Goal: Information Seeking & Learning: Learn about a topic

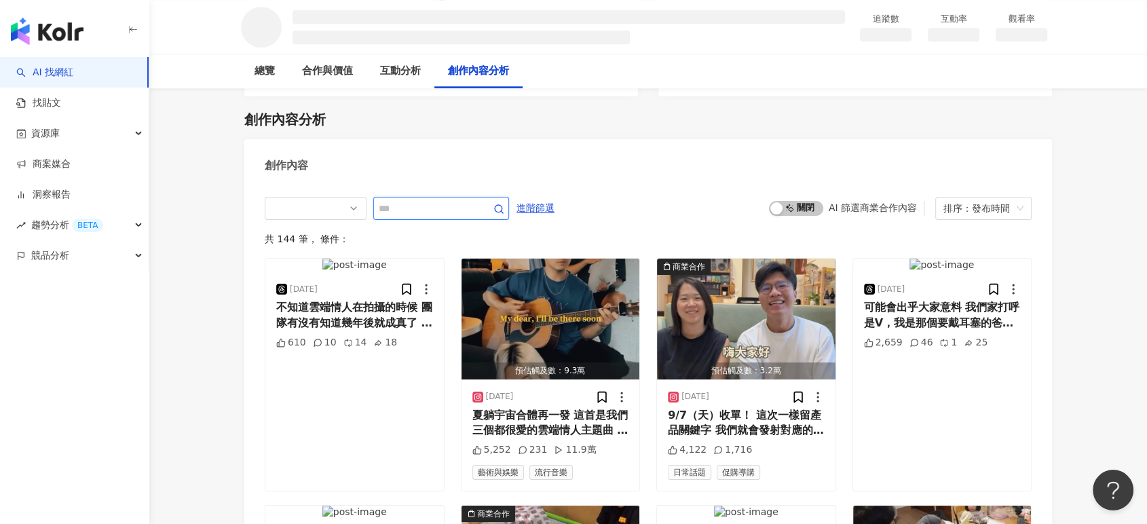
click at [402, 210] on input "text" at bounding box center [426, 208] width 95 height 16
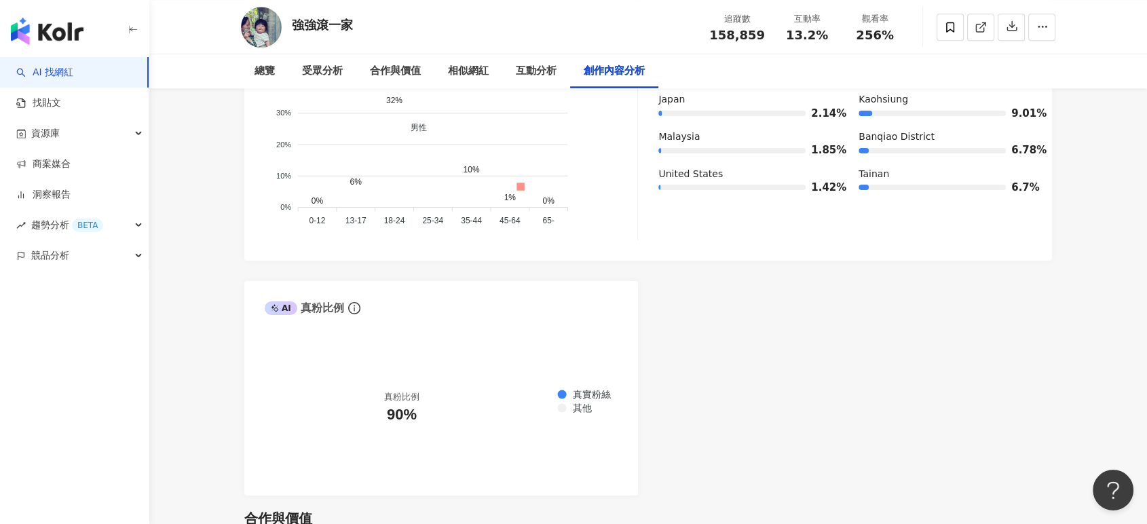
scroll to position [4050, 0]
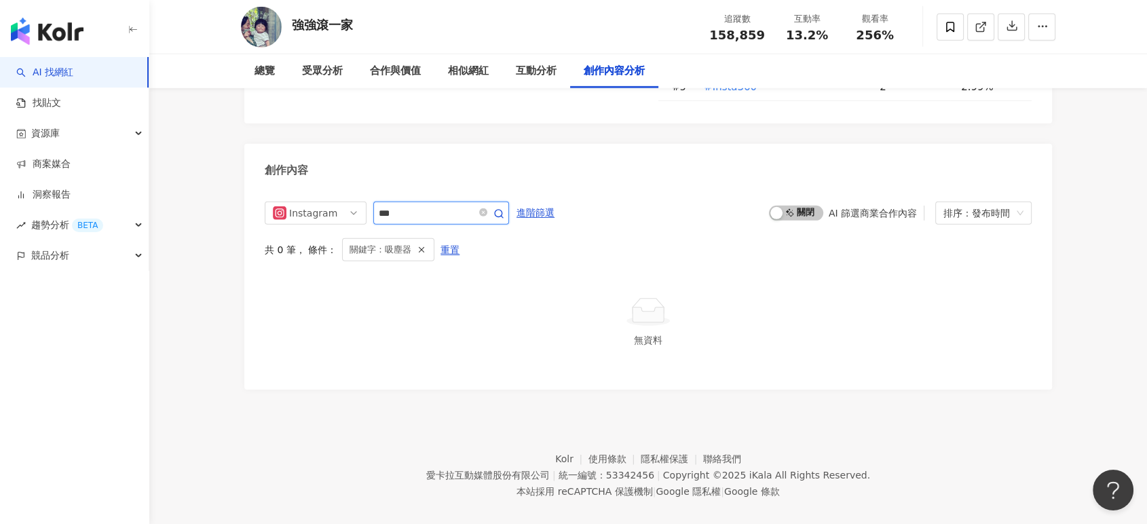
scroll to position [4120, 0]
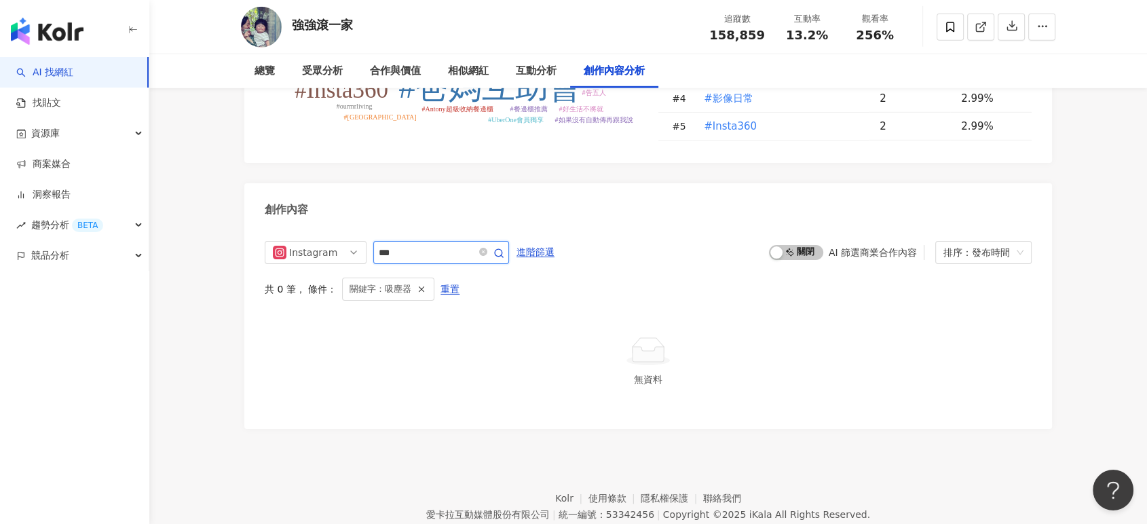
drag, startPoint x: 434, startPoint y: 195, endPoint x: 373, endPoint y: 195, distance: 61.1
click at [373, 241] on span "***" at bounding box center [441, 252] width 136 height 23
type input "**"
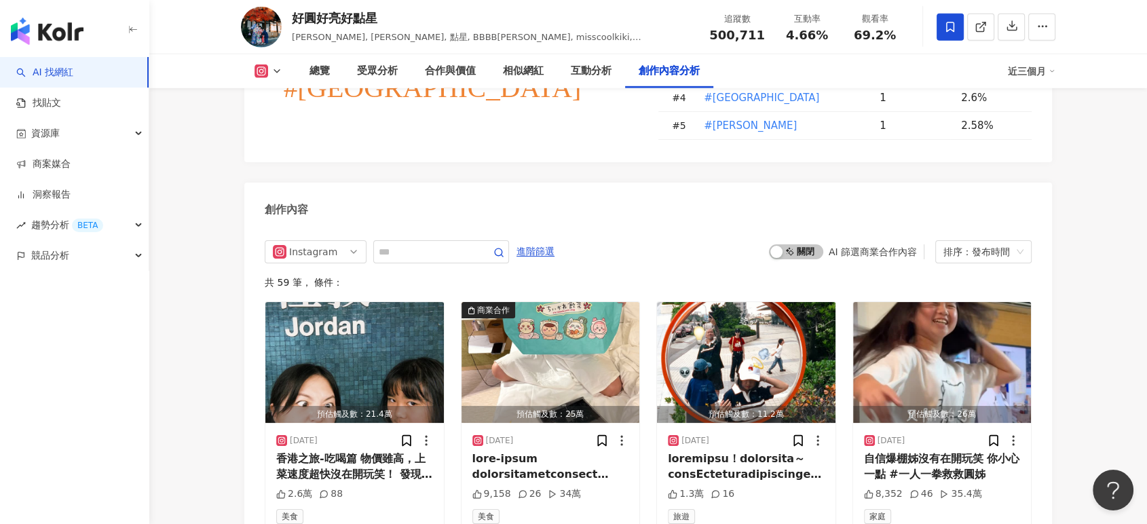
scroll to position [4190, 0]
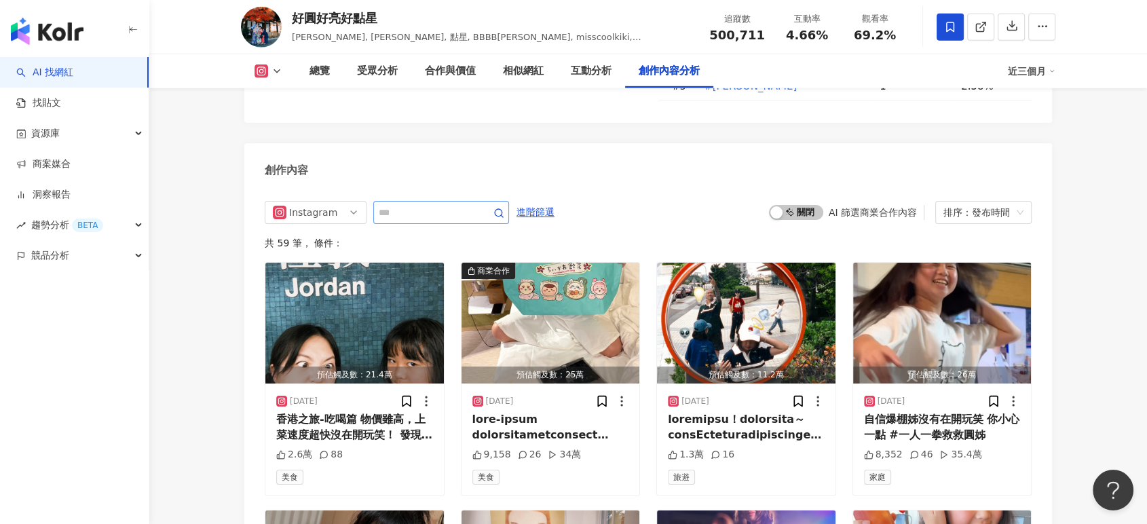
click at [486, 201] on span at bounding box center [441, 212] width 136 height 23
click at [474, 204] on input "text" at bounding box center [426, 212] width 95 height 16
type input "***"
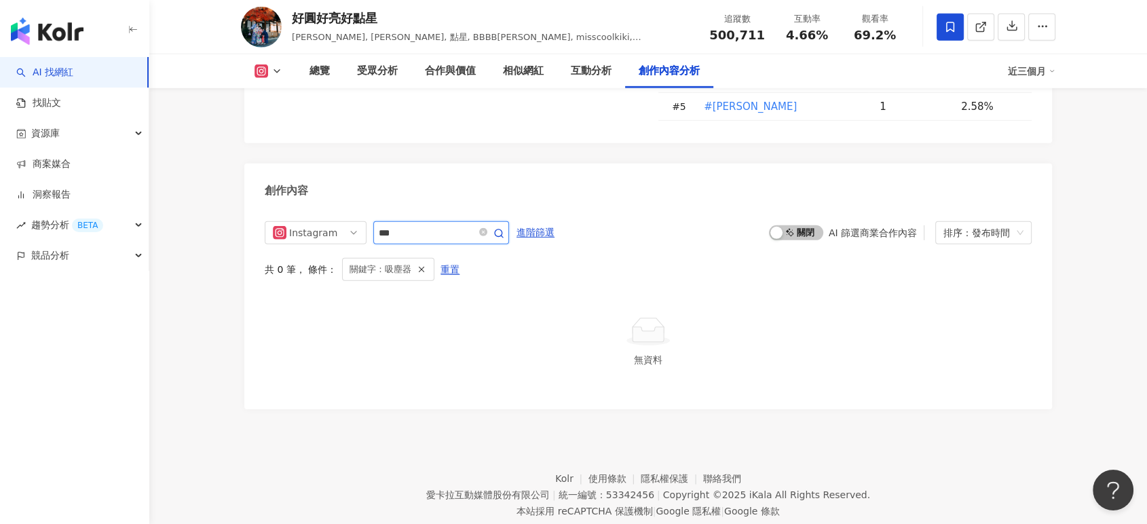
scroll to position [4130, 0]
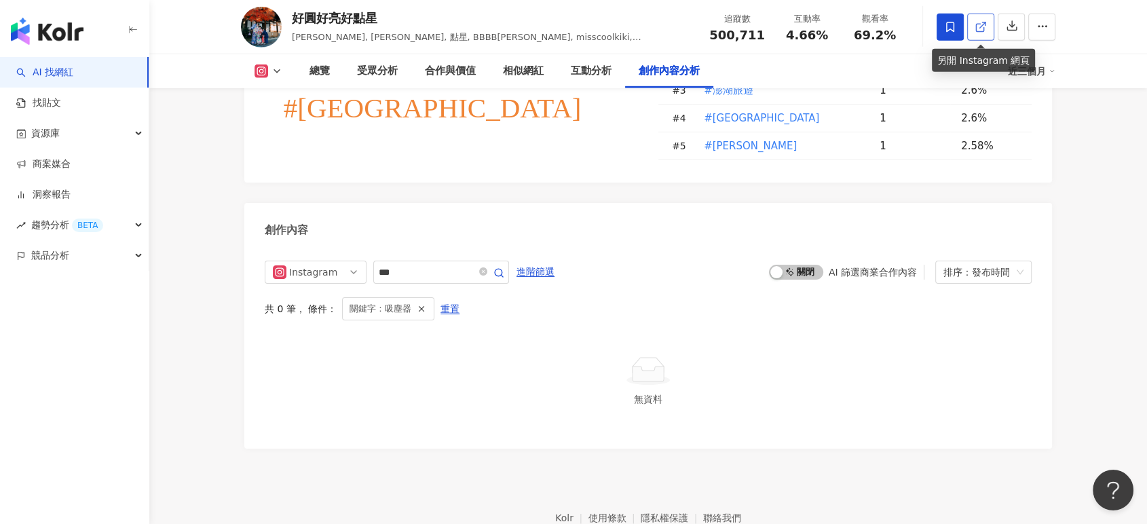
click at [983, 21] on icon at bounding box center [981, 27] width 12 height 12
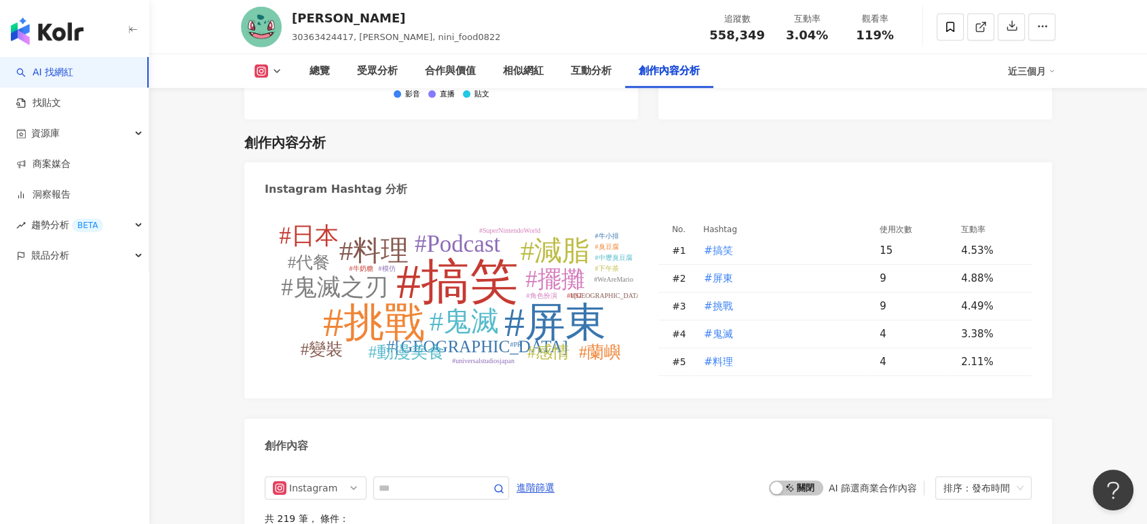
scroll to position [3986, 0]
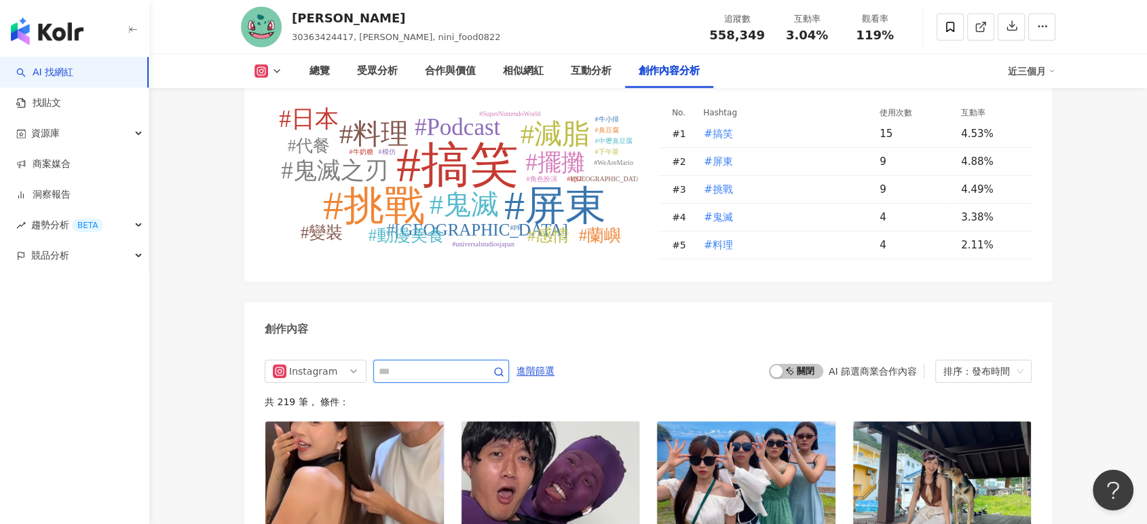
click at [474, 363] on input "text" at bounding box center [426, 371] width 95 height 16
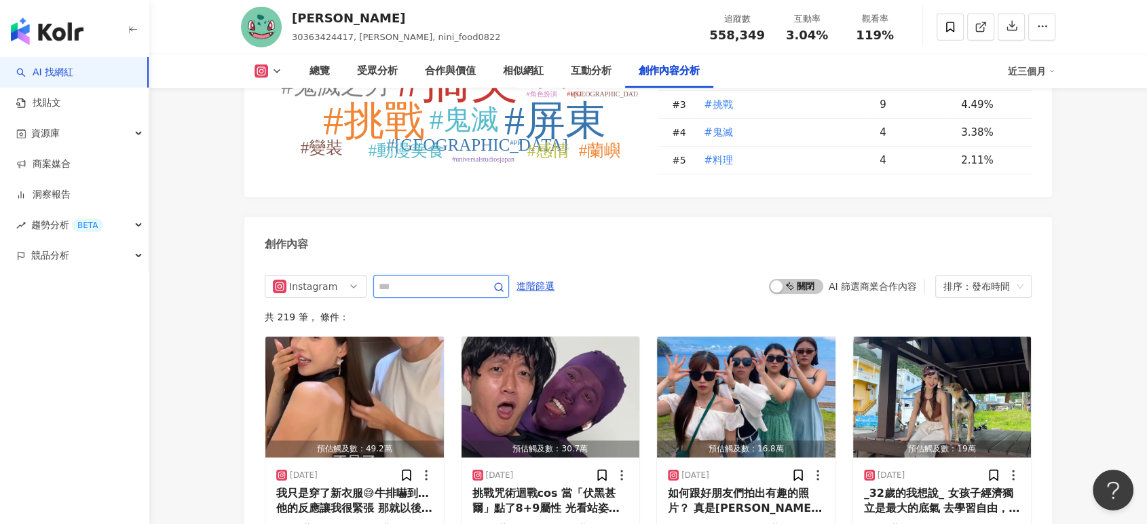
click at [474, 289] on input "text" at bounding box center [426, 286] width 95 height 16
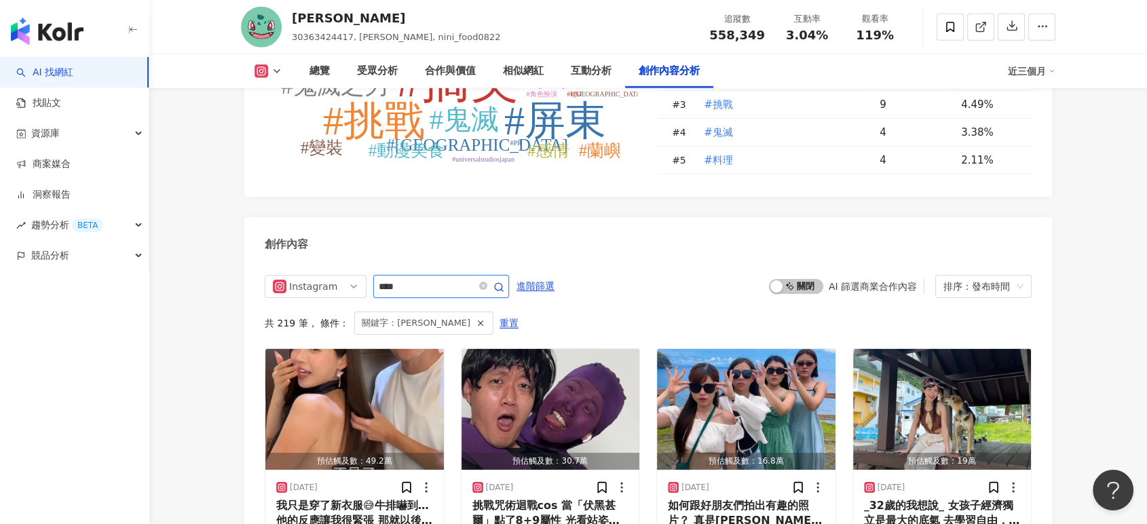
scroll to position [4200, 0]
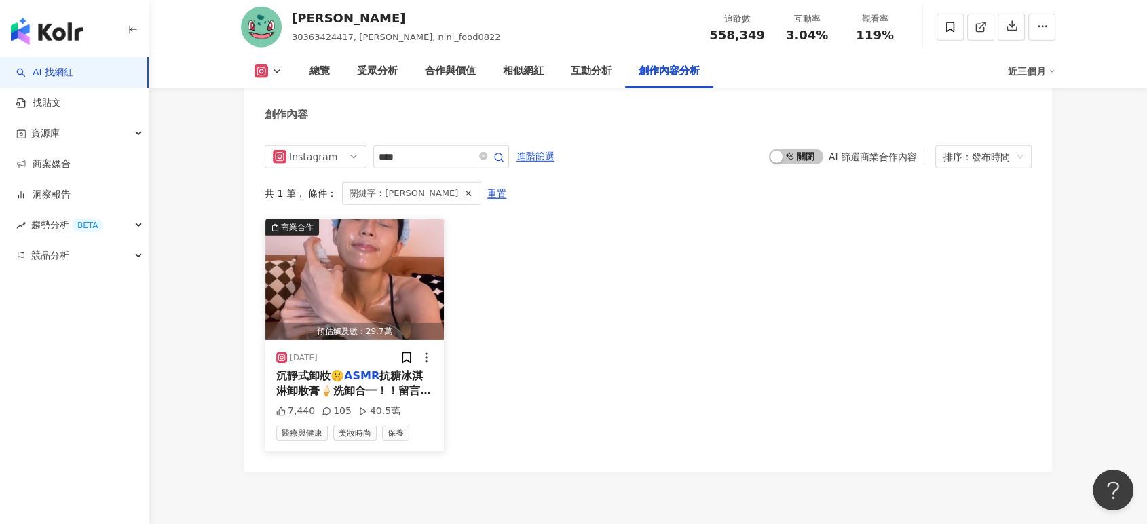
click at [357, 282] on img "button" at bounding box center [354, 279] width 178 height 121
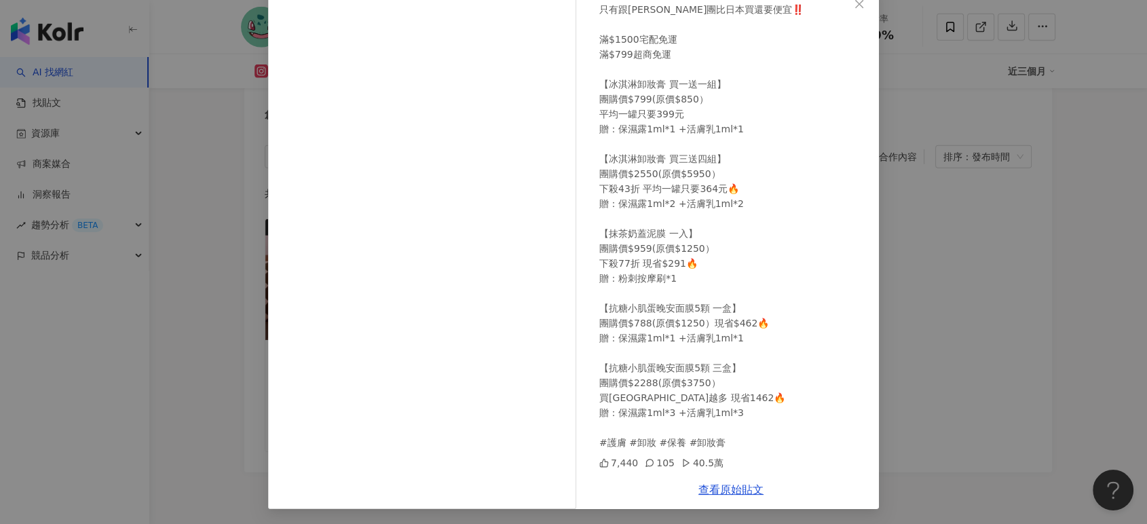
scroll to position [84, 0]
click at [736, 489] on link "查看原始貼文" at bounding box center [730, 488] width 65 height 13
click at [996, 386] on div "Nini Xie 2025/6/16 沉靜式卸妝🤫ASMR 抗糖冰淇淋卸妝膏🍦洗卸合一！！留言+1 兼具保養和清潔的神器 只有跟妮團比日本買還要便宜‼️ 滿$…" at bounding box center [573, 262] width 1147 height 524
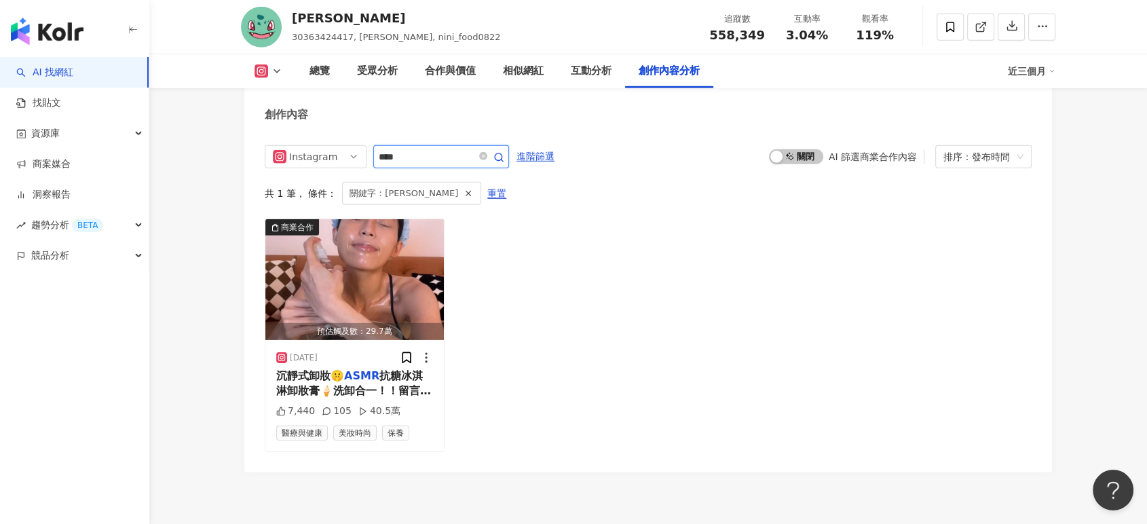
click at [419, 160] on input "****" at bounding box center [426, 157] width 95 height 16
type input "*"
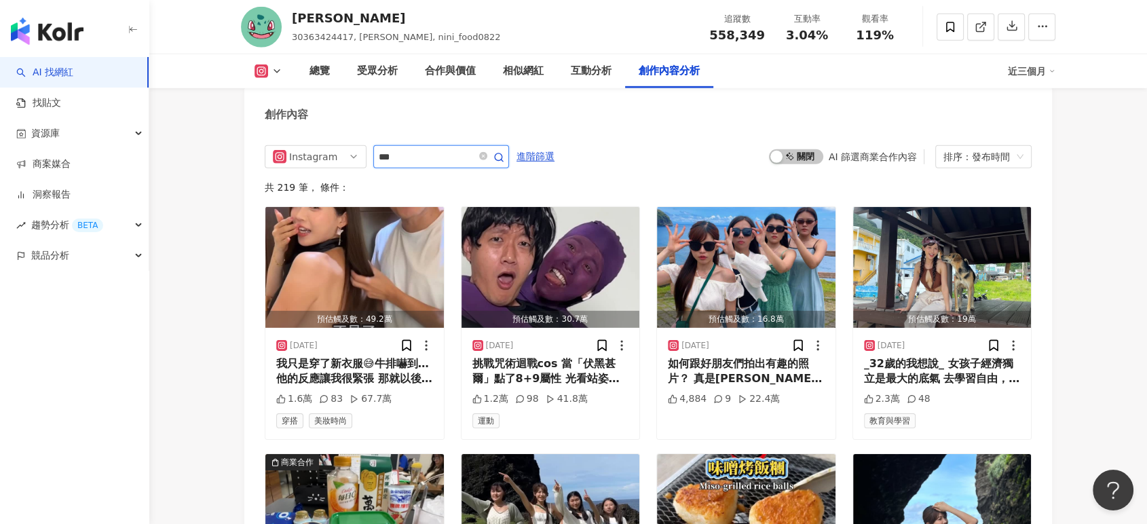
type input "***"
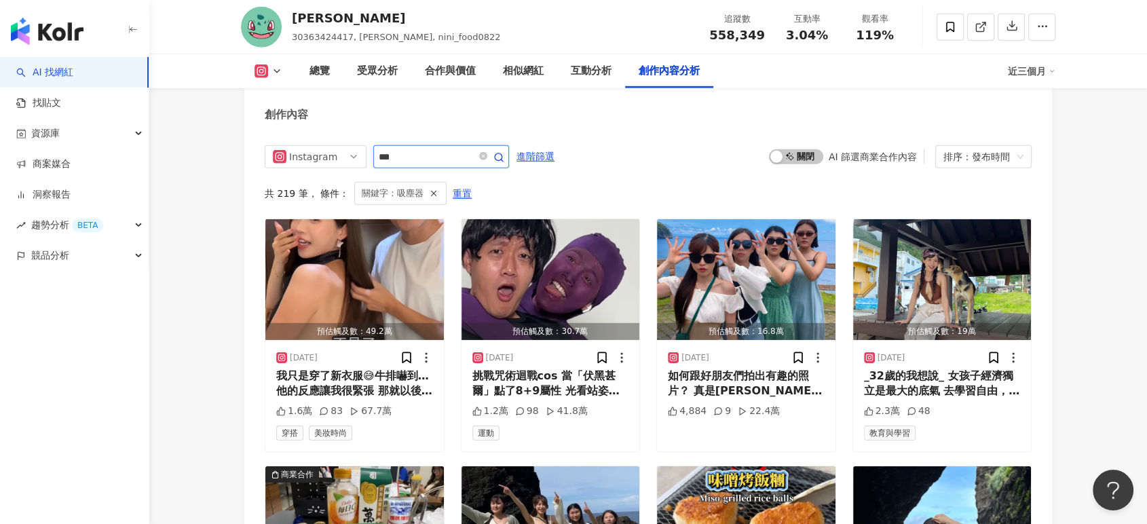
scroll to position [4160, 0]
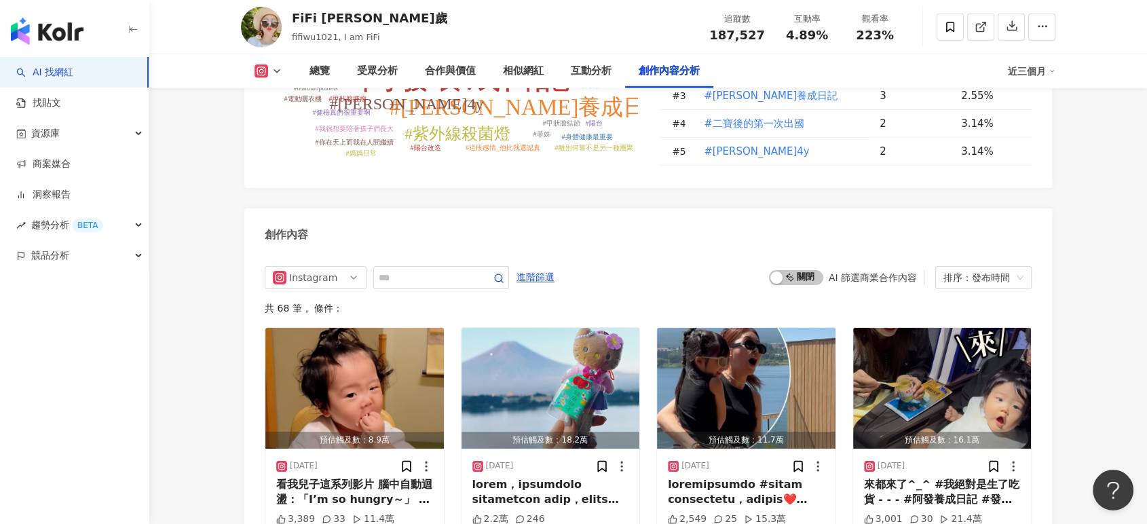
scroll to position [4053, 0]
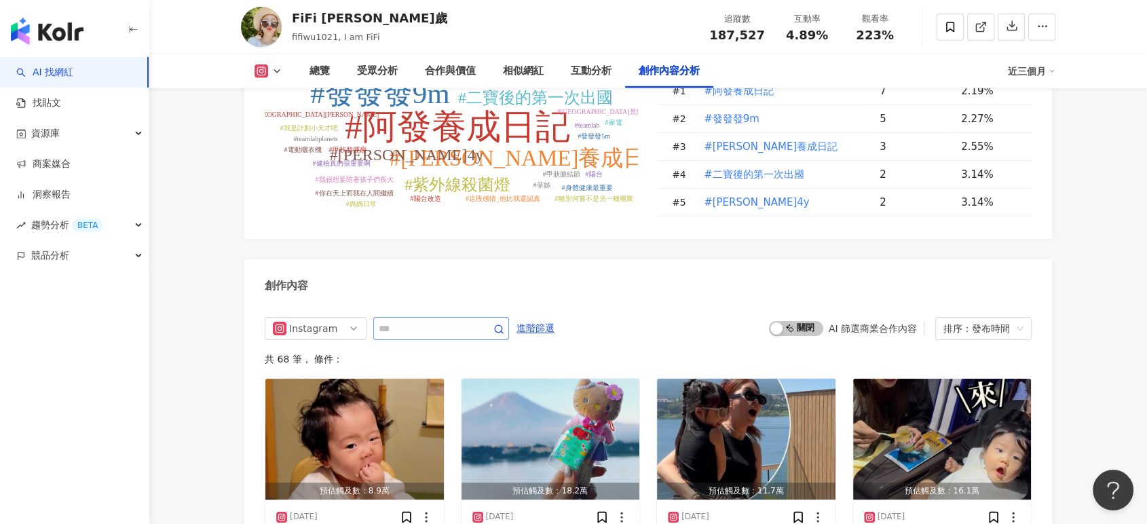
click at [407, 317] on span at bounding box center [441, 328] width 136 height 23
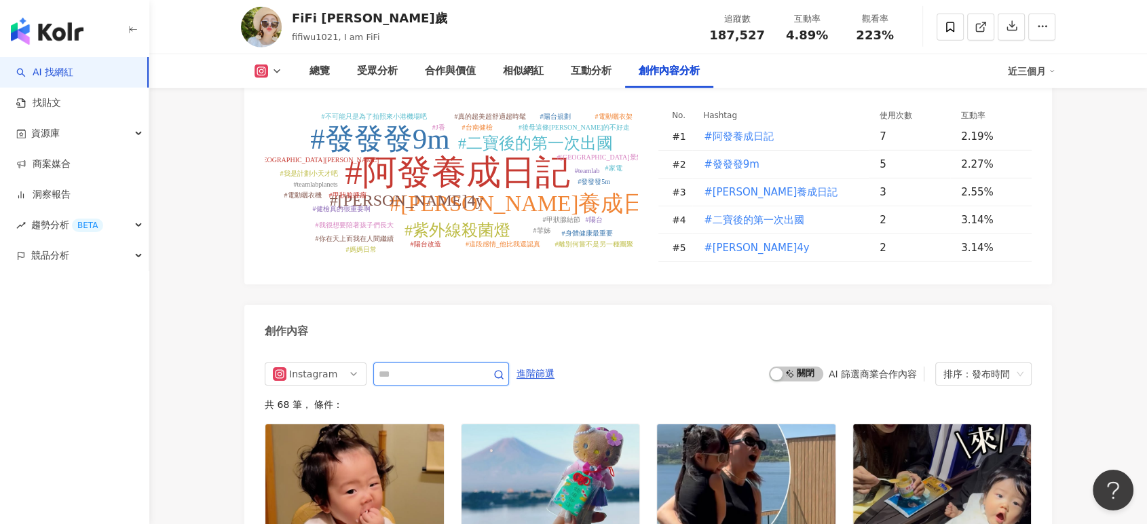
click at [407, 366] on input "text" at bounding box center [426, 374] width 95 height 16
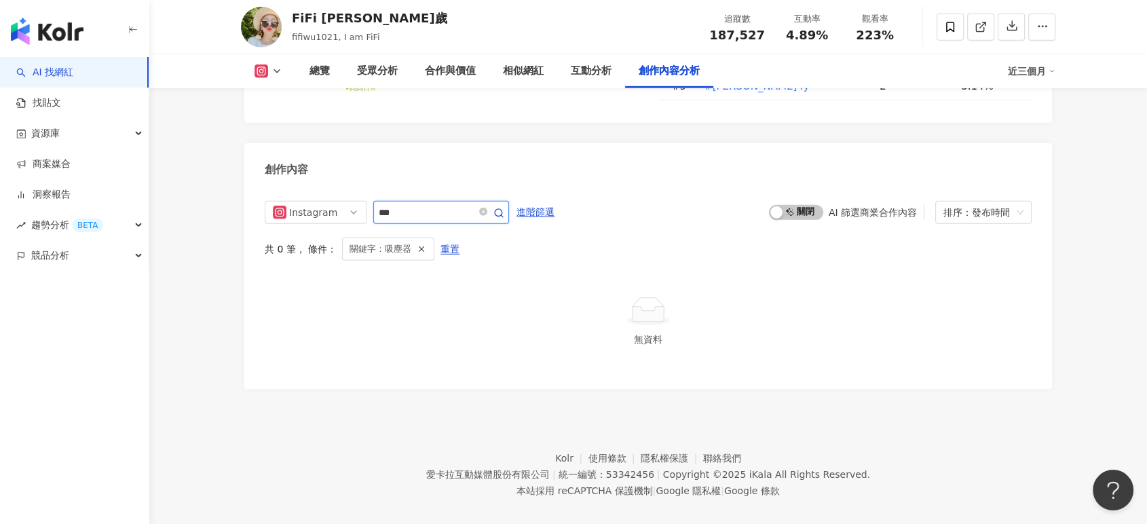
scroll to position [4129, 0]
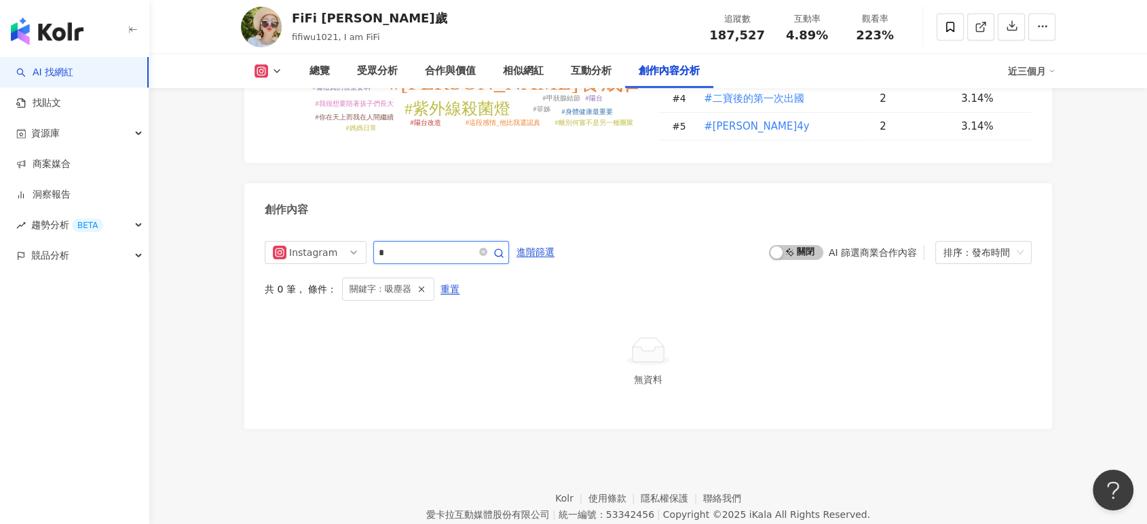
type input "*"
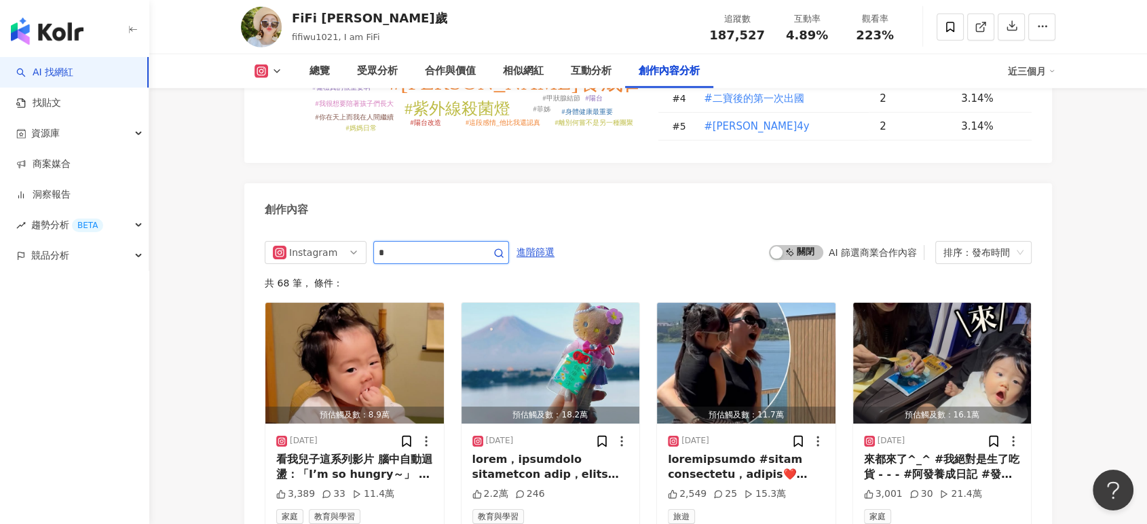
scroll to position [4169, 0]
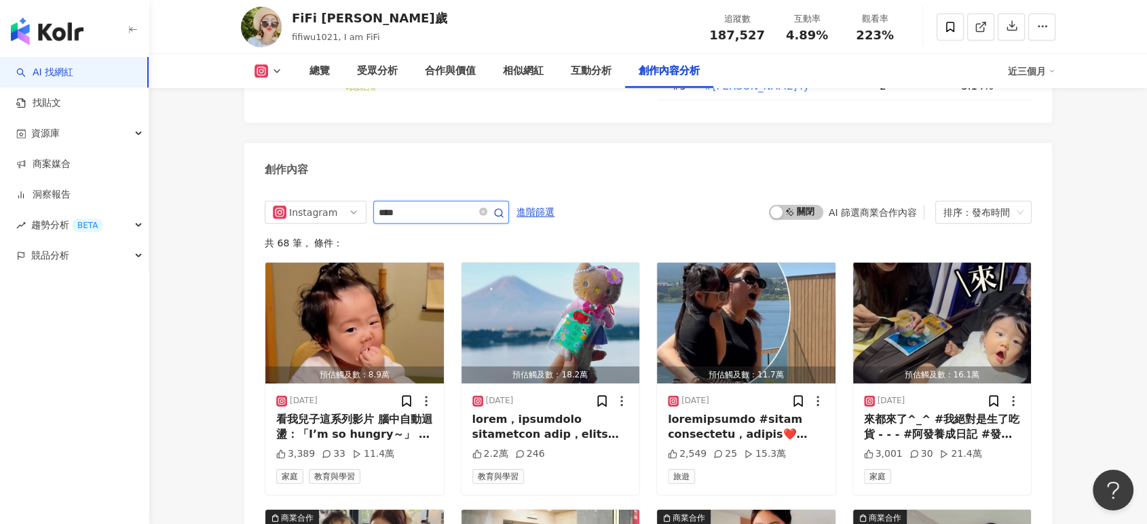
type input "****"
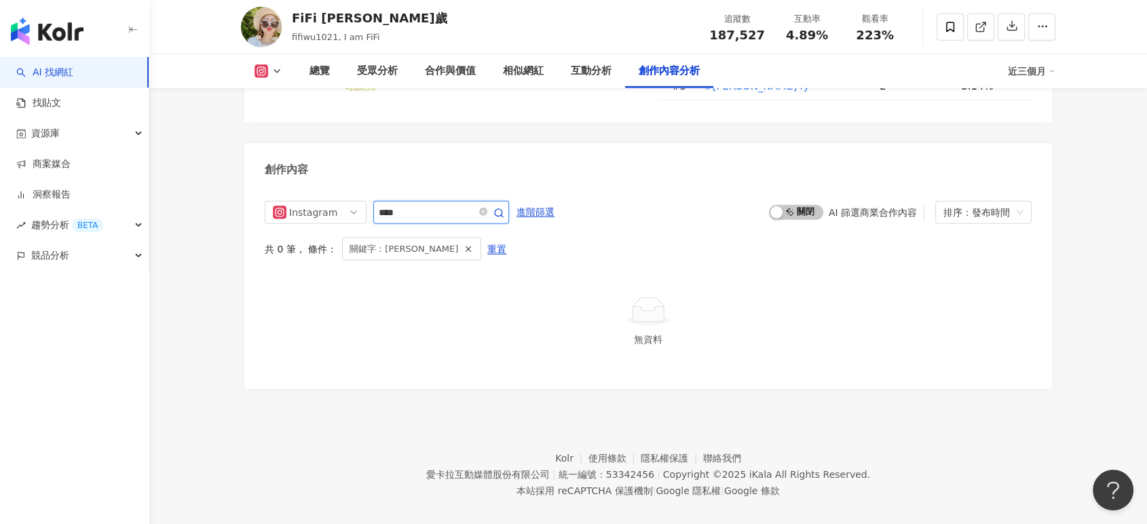
scroll to position [4129, 0]
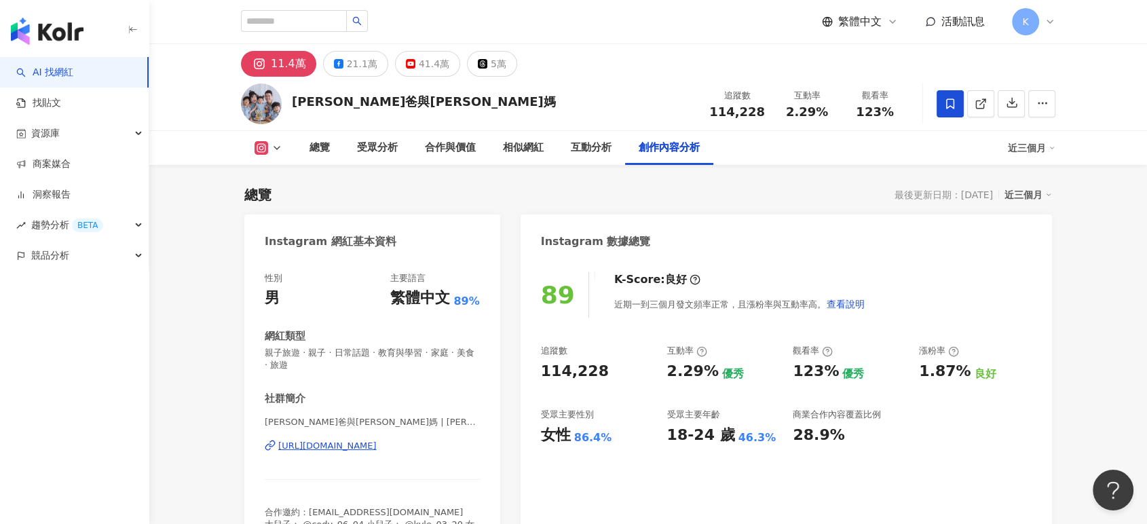
scroll to position [4291, 0]
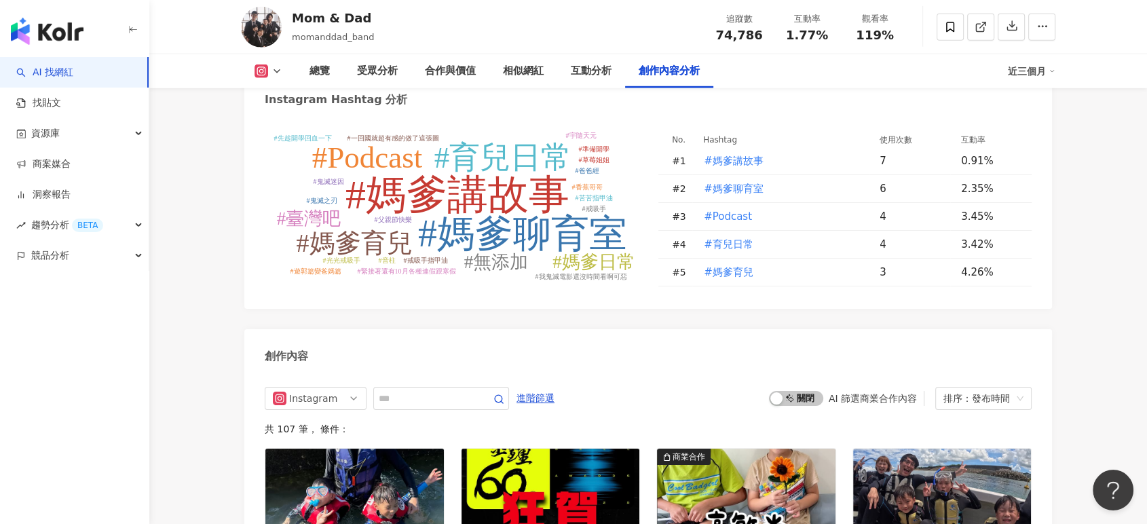
scroll to position [4066, 0]
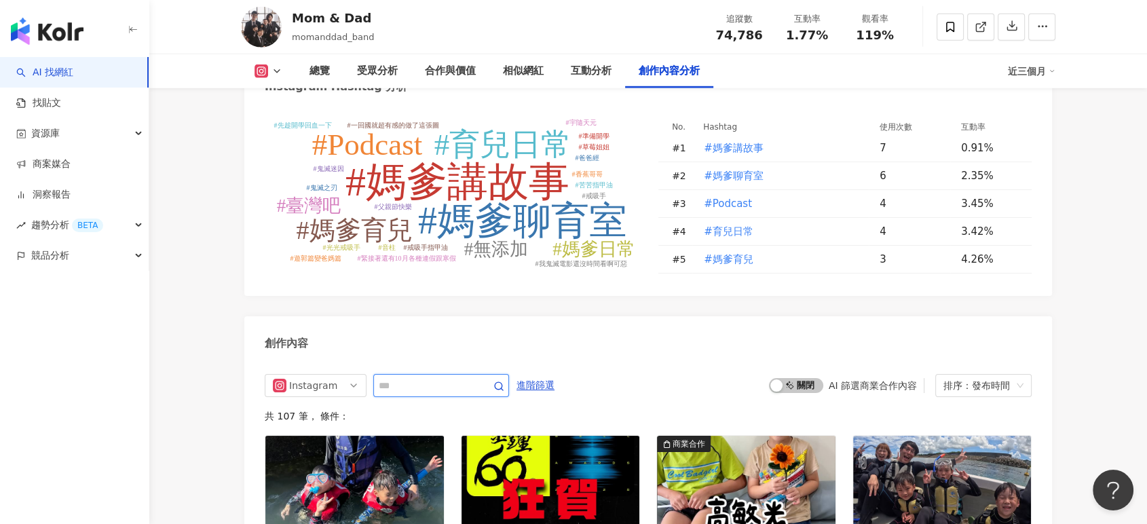
click at [423, 377] on input "text" at bounding box center [426, 385] width 95 height 16
click at [413, 377] on input "text" at bounding box center [426, 385] width 95 height 16
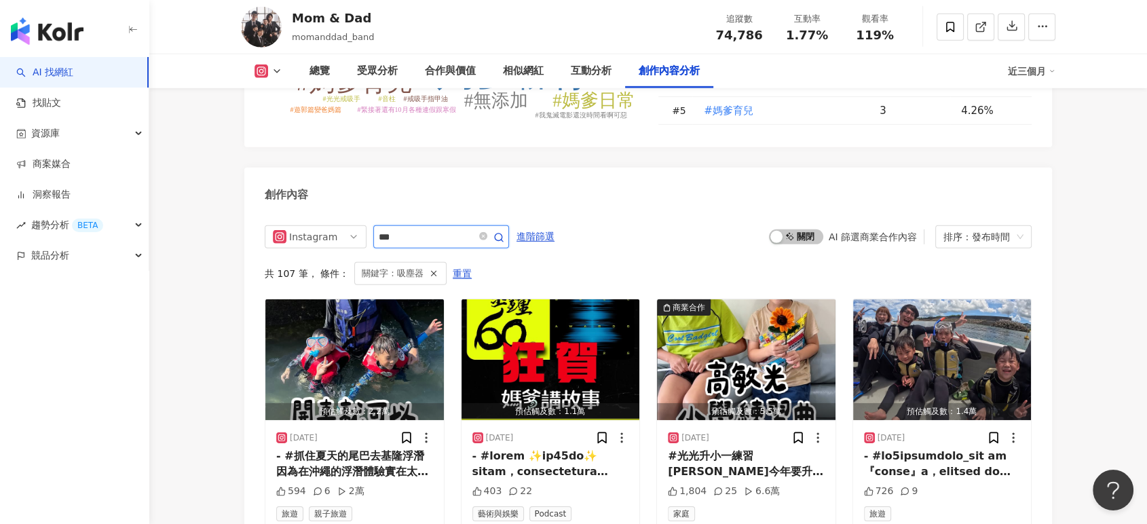
scroll to position [4175, 0]
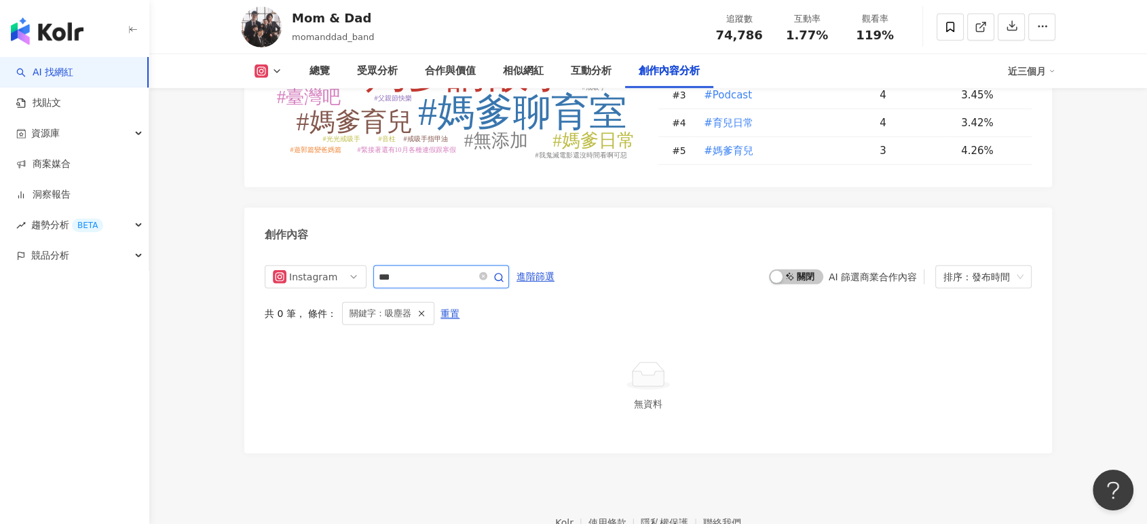
click at [449, 269] on input "***" at bounding box center [426, 277] width 95 height 16
type input "*"
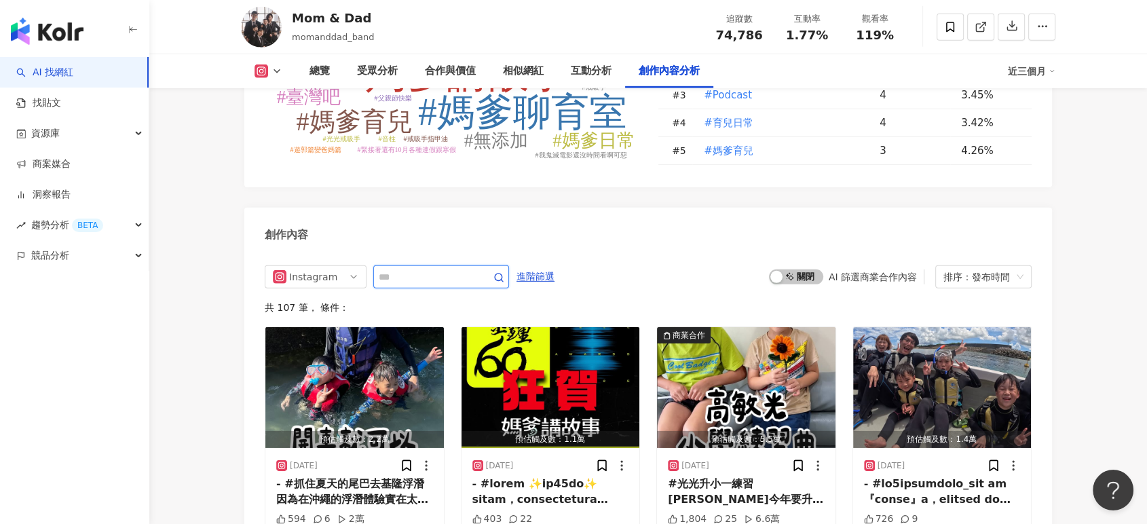
scroll to position [4215, 0]
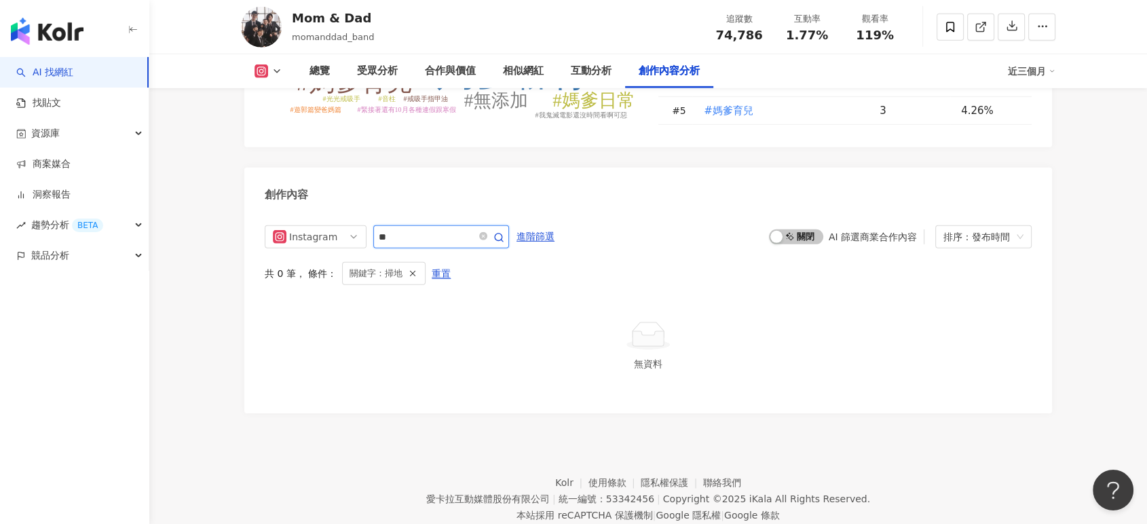
scroll to position [4175, 0]
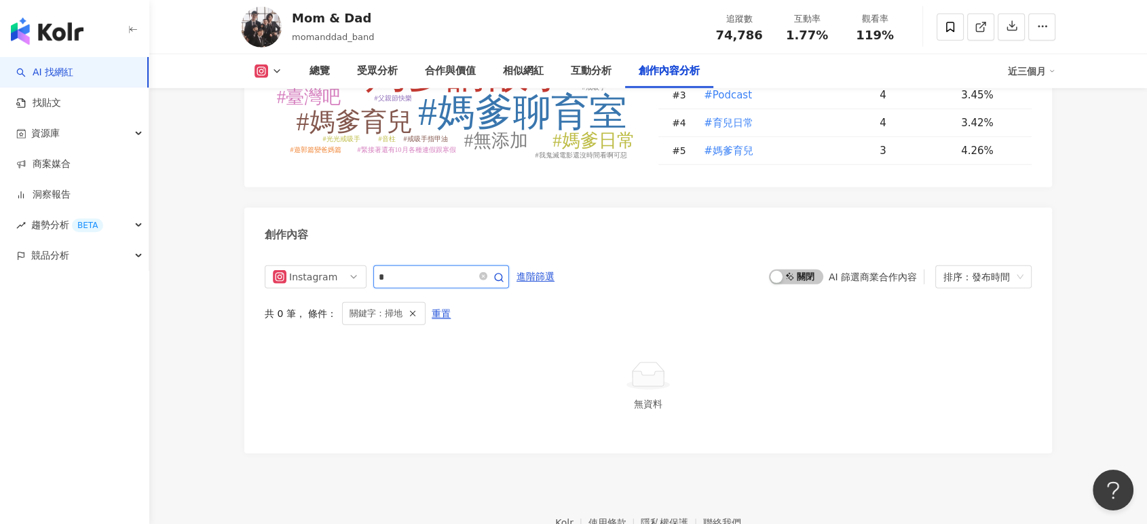
type input "*"
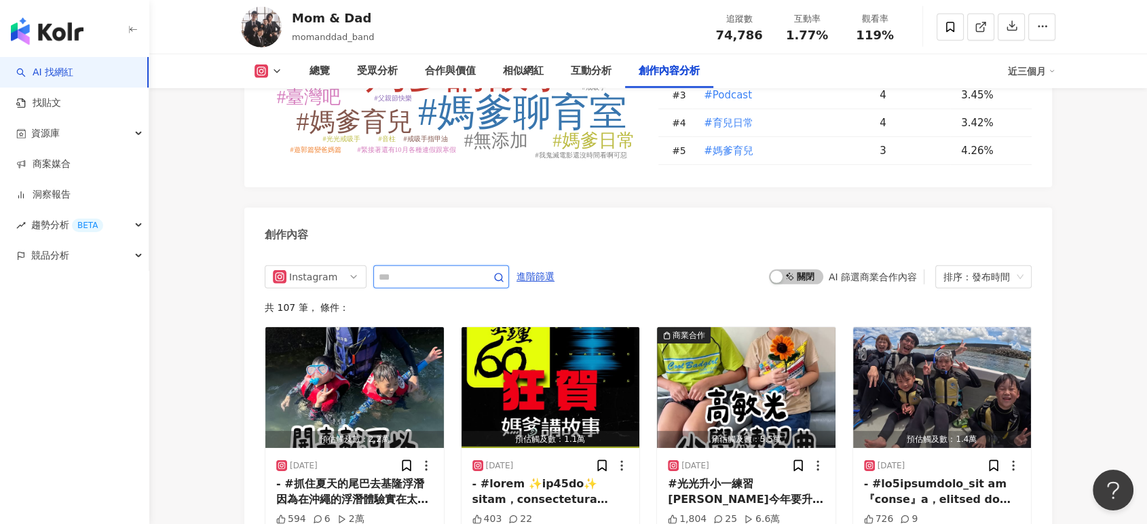
scroll to position [4215, 0]
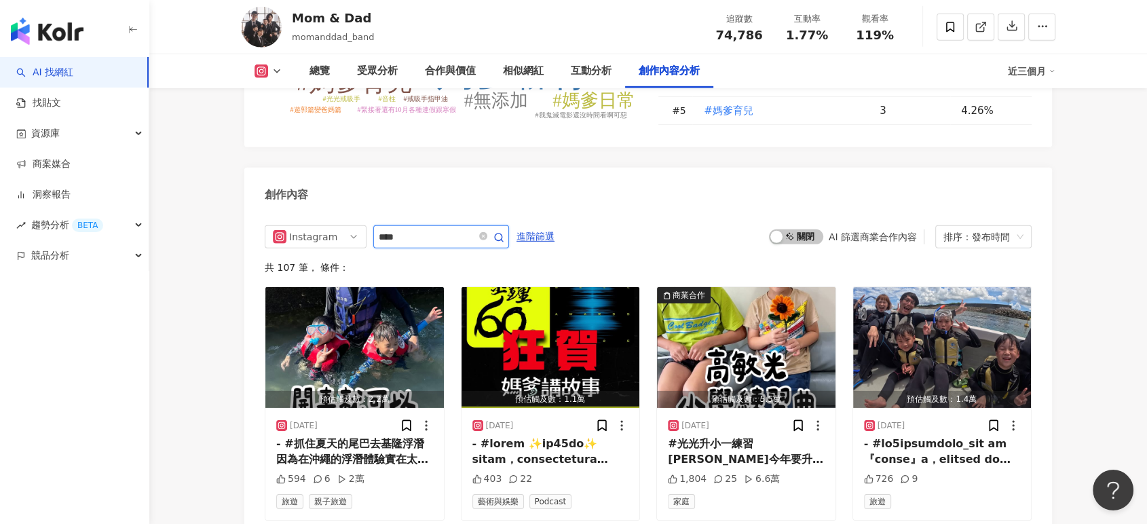
type input "****"
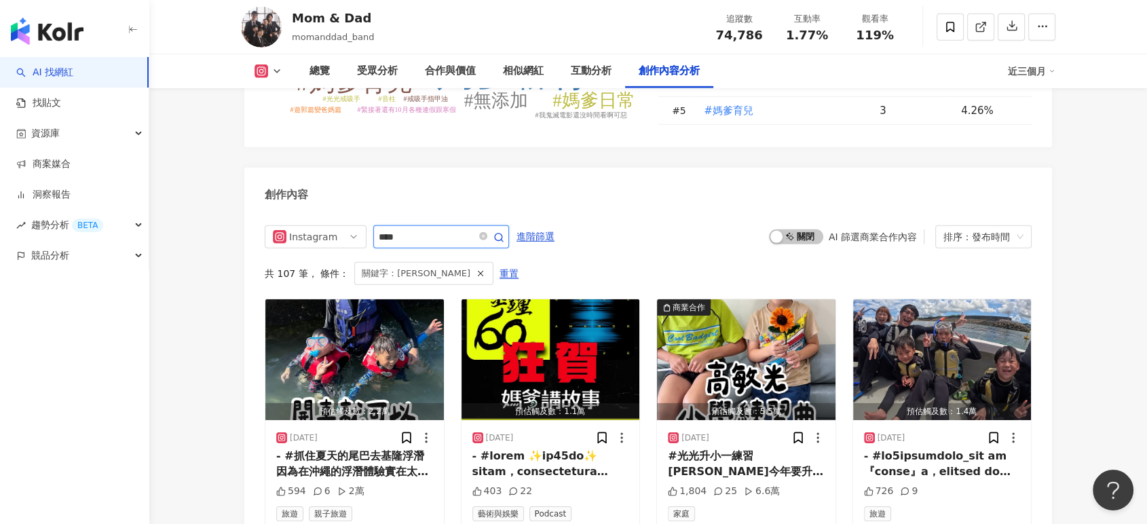
scroll to position [4175, 0]
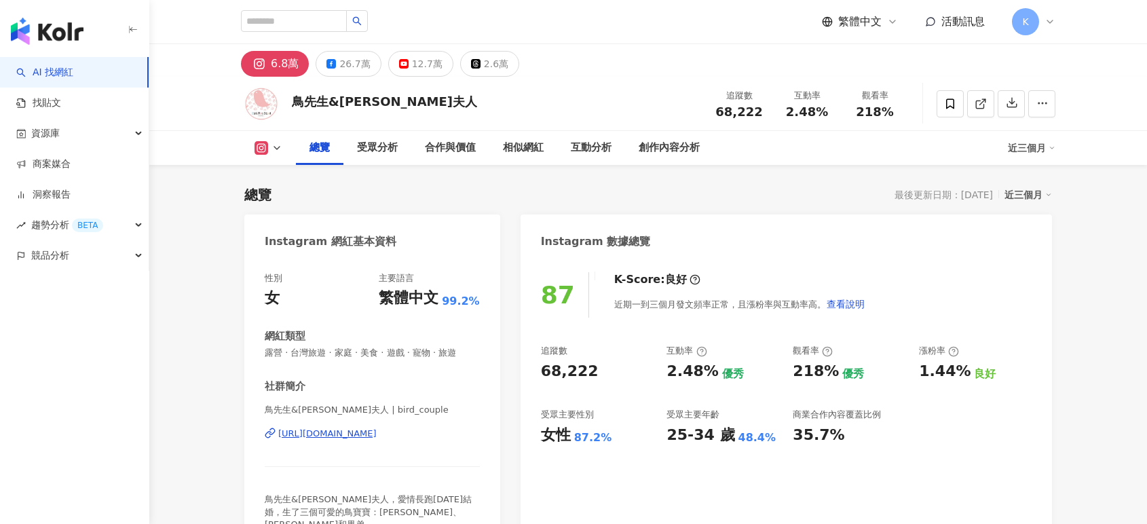
scroll to position [4662, 0]
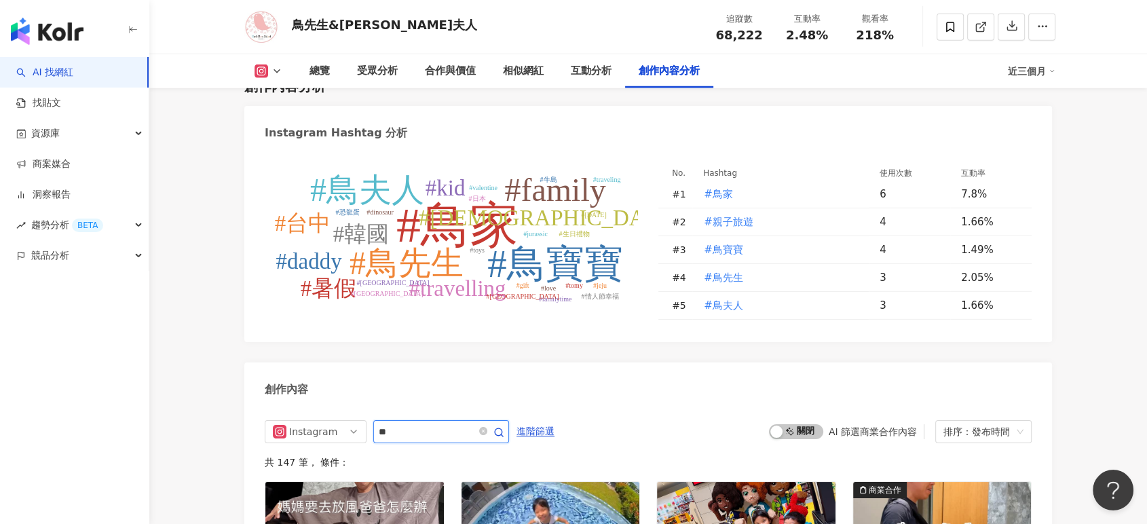
scroll to position [0, 0]
type input "****"
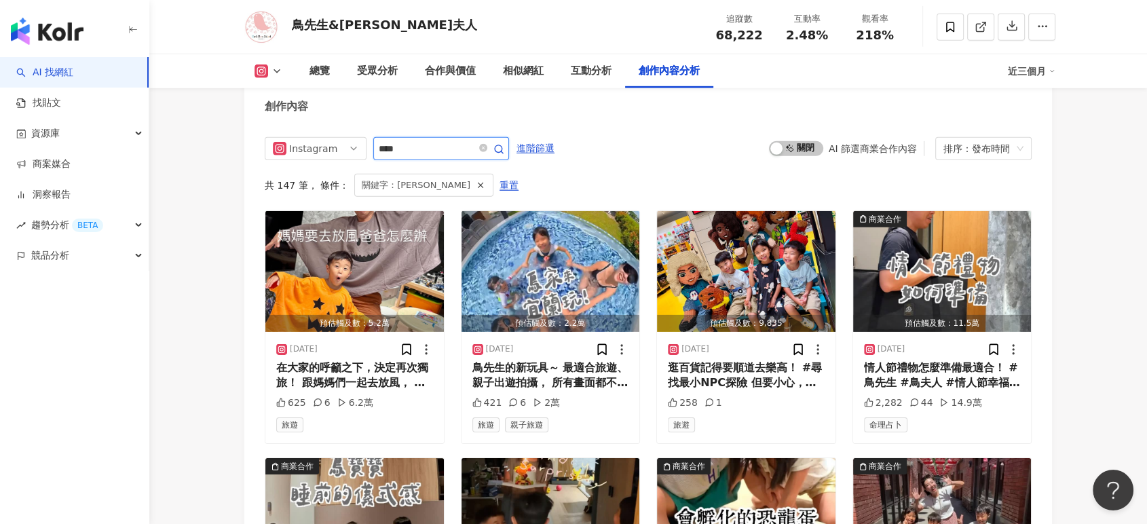
scroll to position [4129, 0]
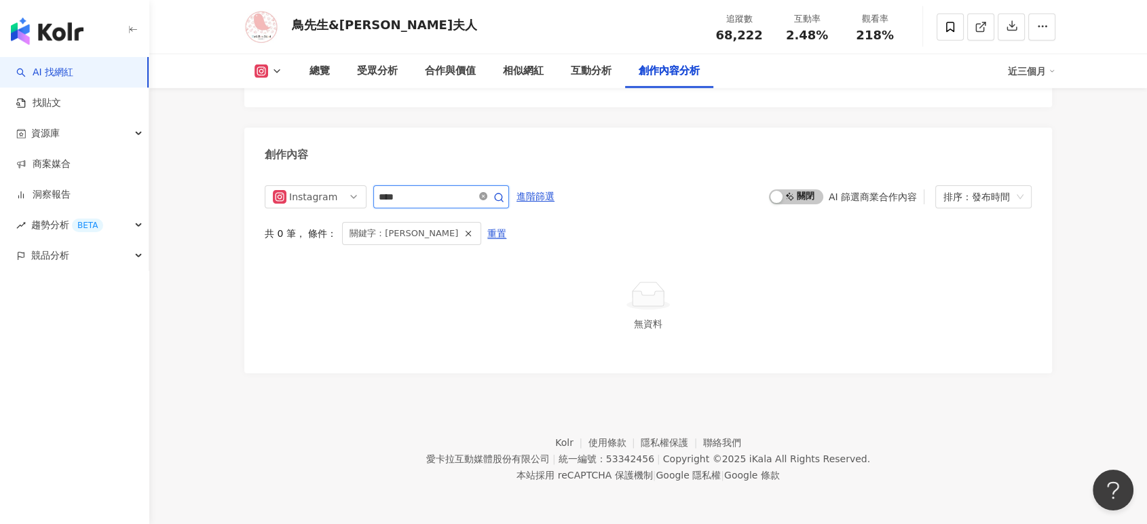
click at [487, 200] on icon "close-circle" at bounding box center [483, 196] width 8 height 8
click at [514, 199] on div "Instagram **** 進階篩選 啟動 關閉 AI 篩選商業合作內容 排序：發布時間 共 0 筆 ， 條件： 關鍵字：asmr 重置 無資料" at bounding box center [648, 269] width 767 height 168
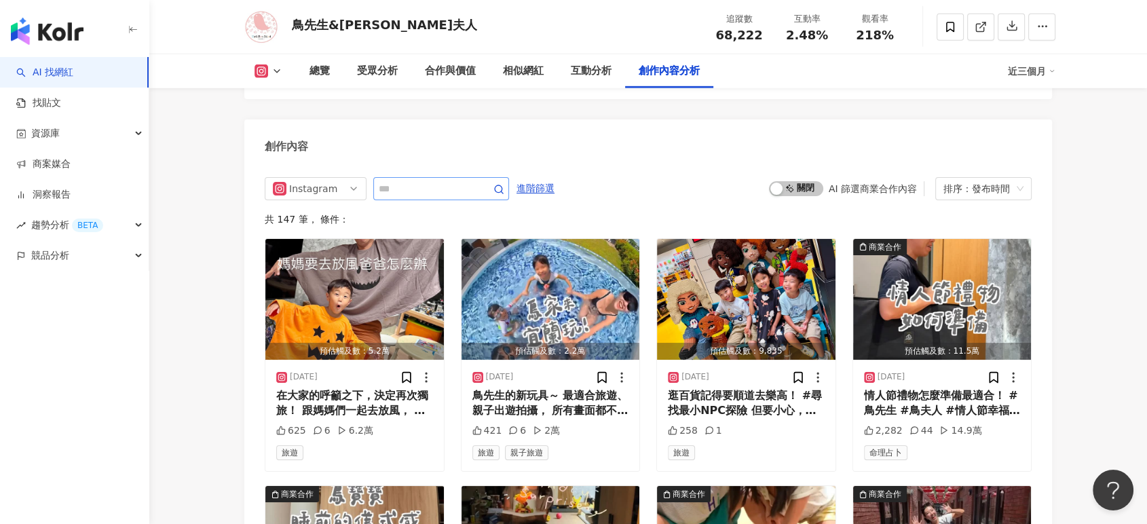
scroll to position [4169, 0]
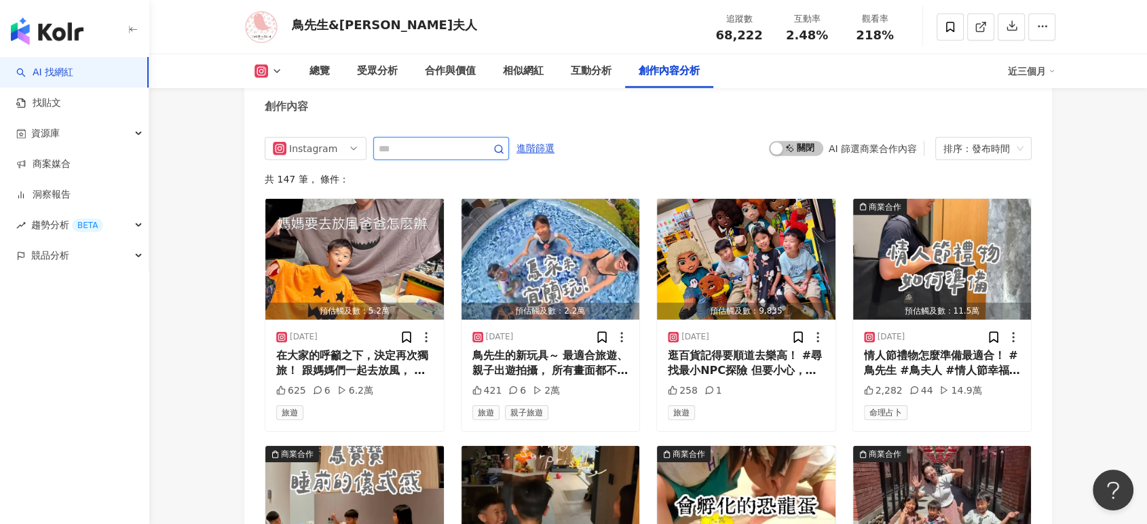
click at [461, 157] on input "text" at bounding box center [426, 148] width 95 height 16
type input "*"
type input "***"
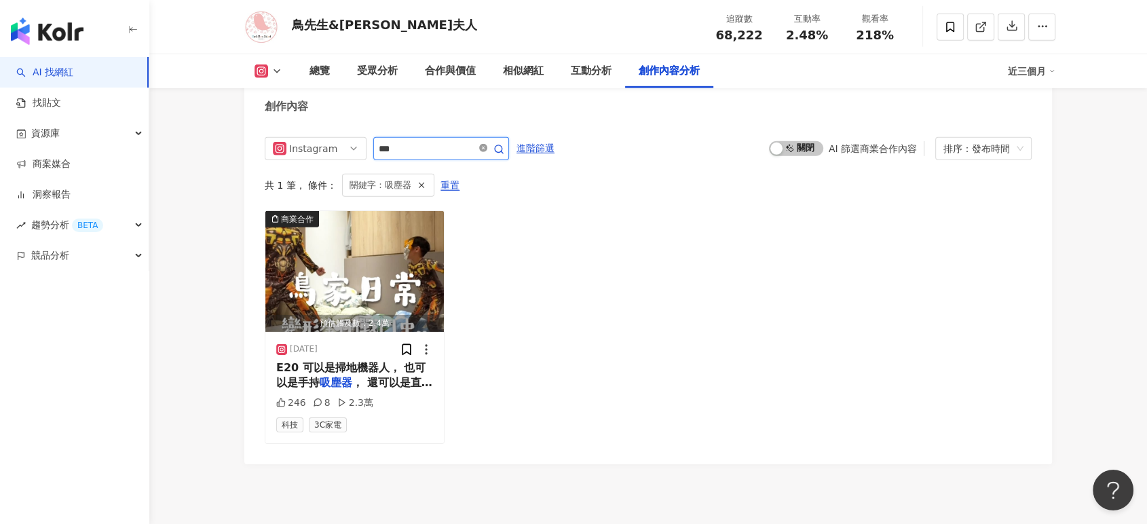
click at [487, 152] on icon "close-circle" at bounding box center [483, 148] width 8 height 8
